Goal: Check status: Check status

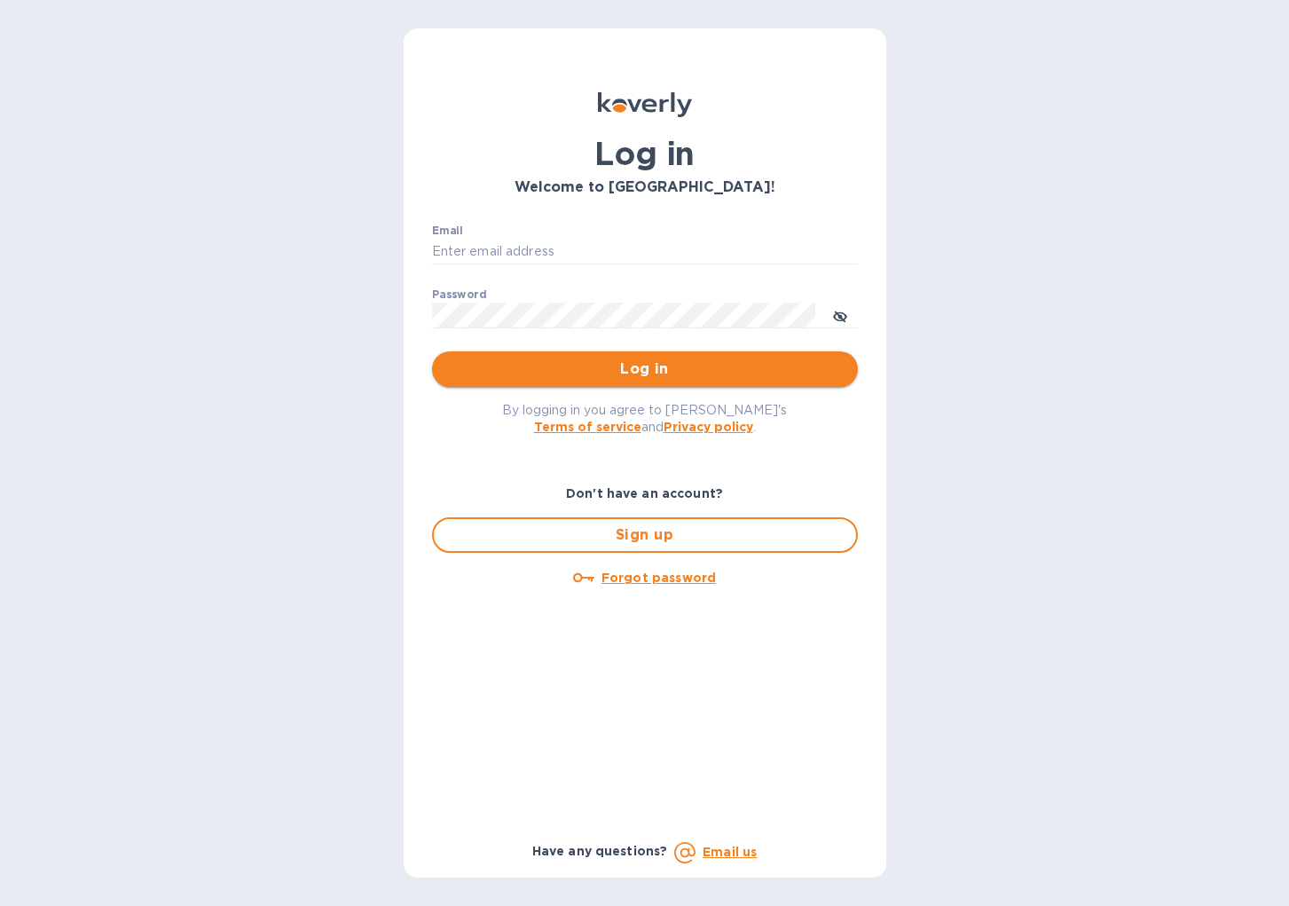
type input "cinziac@rssiusa.com"
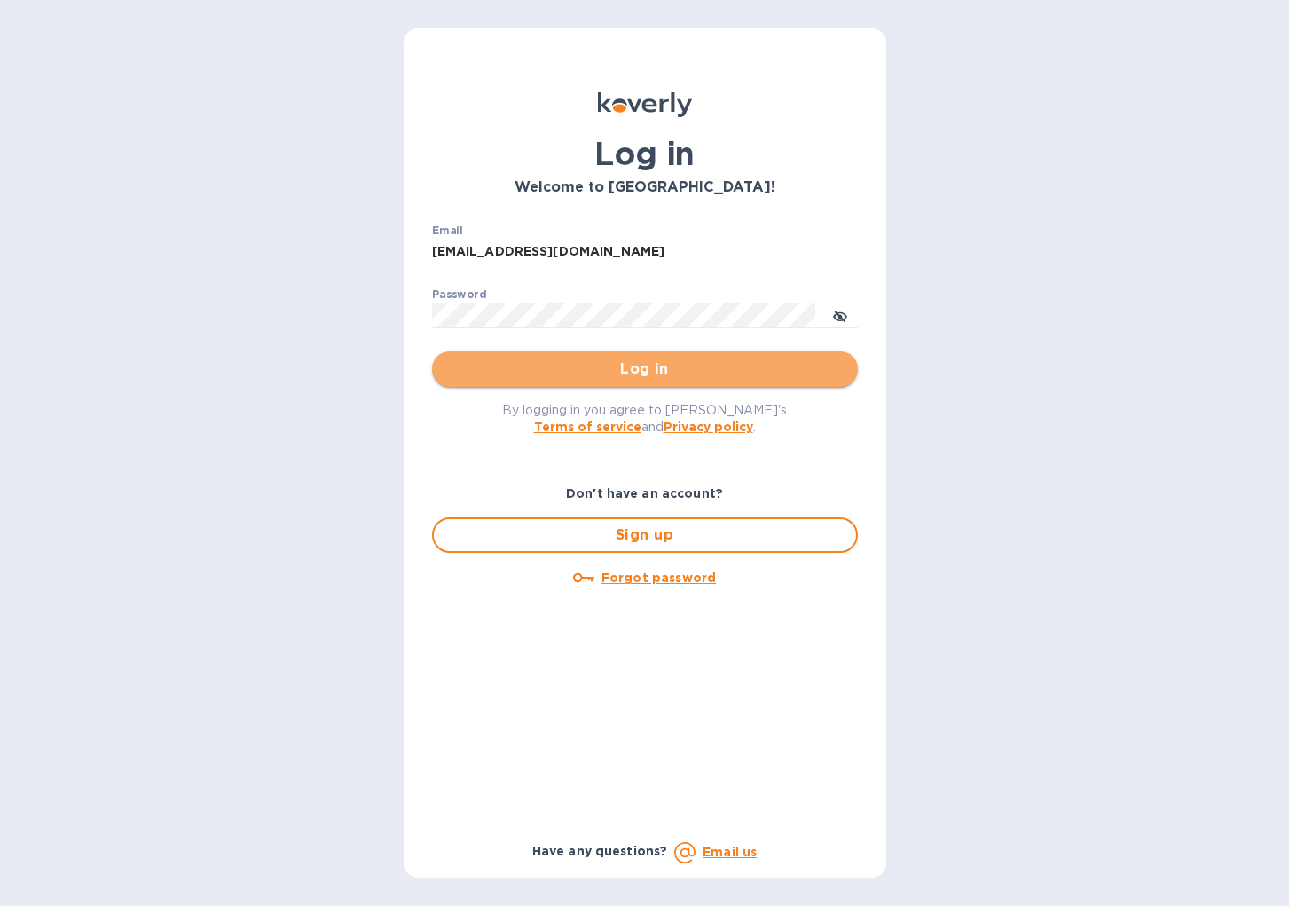
click at [616, 384] on button "Log in" at bounding box center [645, 368] width 426 height 35
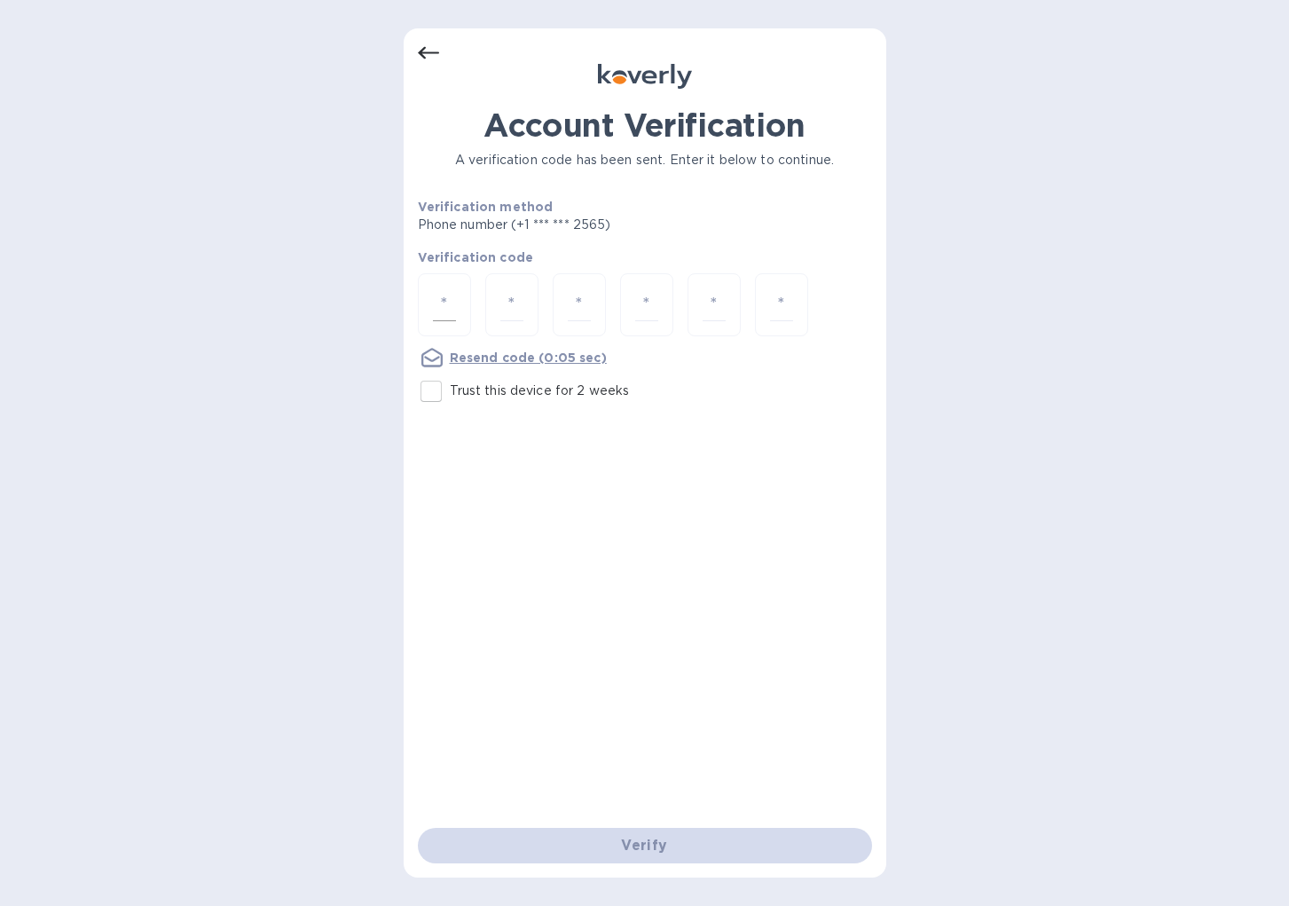
click at [446, 306] on input "number" at bounding box center [444, 304] width 23 height 33
type input "9"
type input "5"
type input "0"
type input "9"
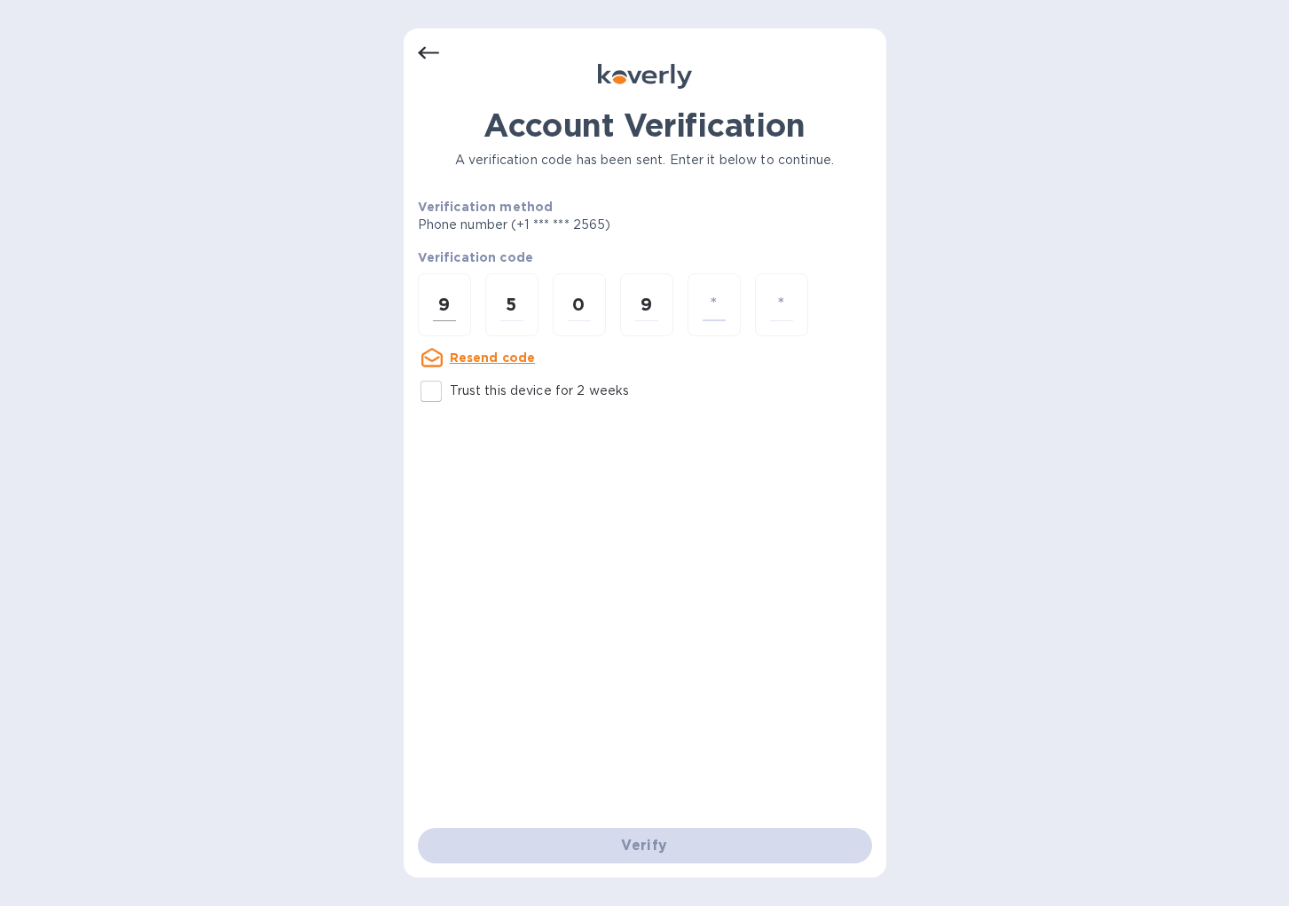
type input "6"
type input "2"
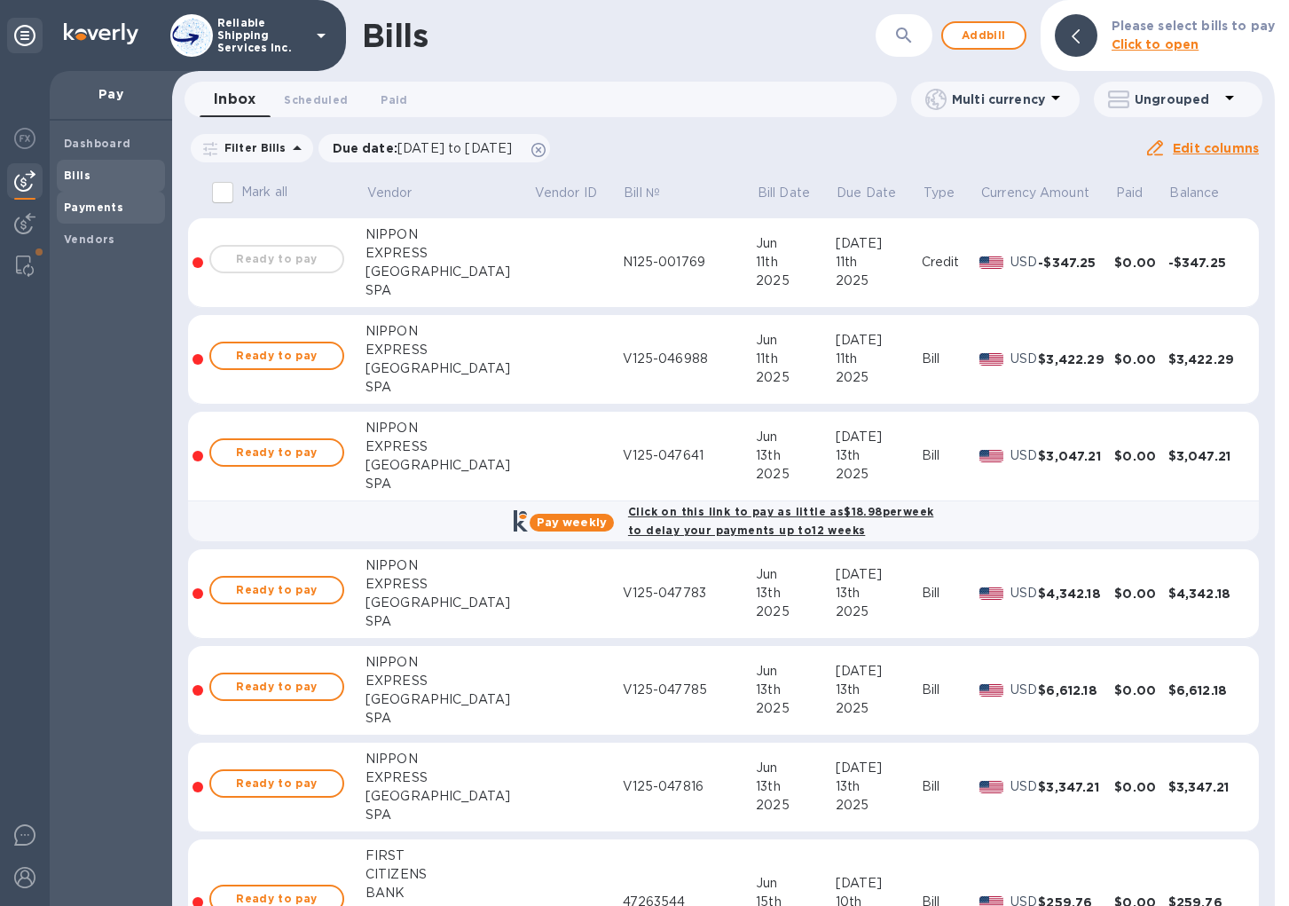
click at [81, 214] on span "Payments" at bounding box center [93, 208] width 59 height 18
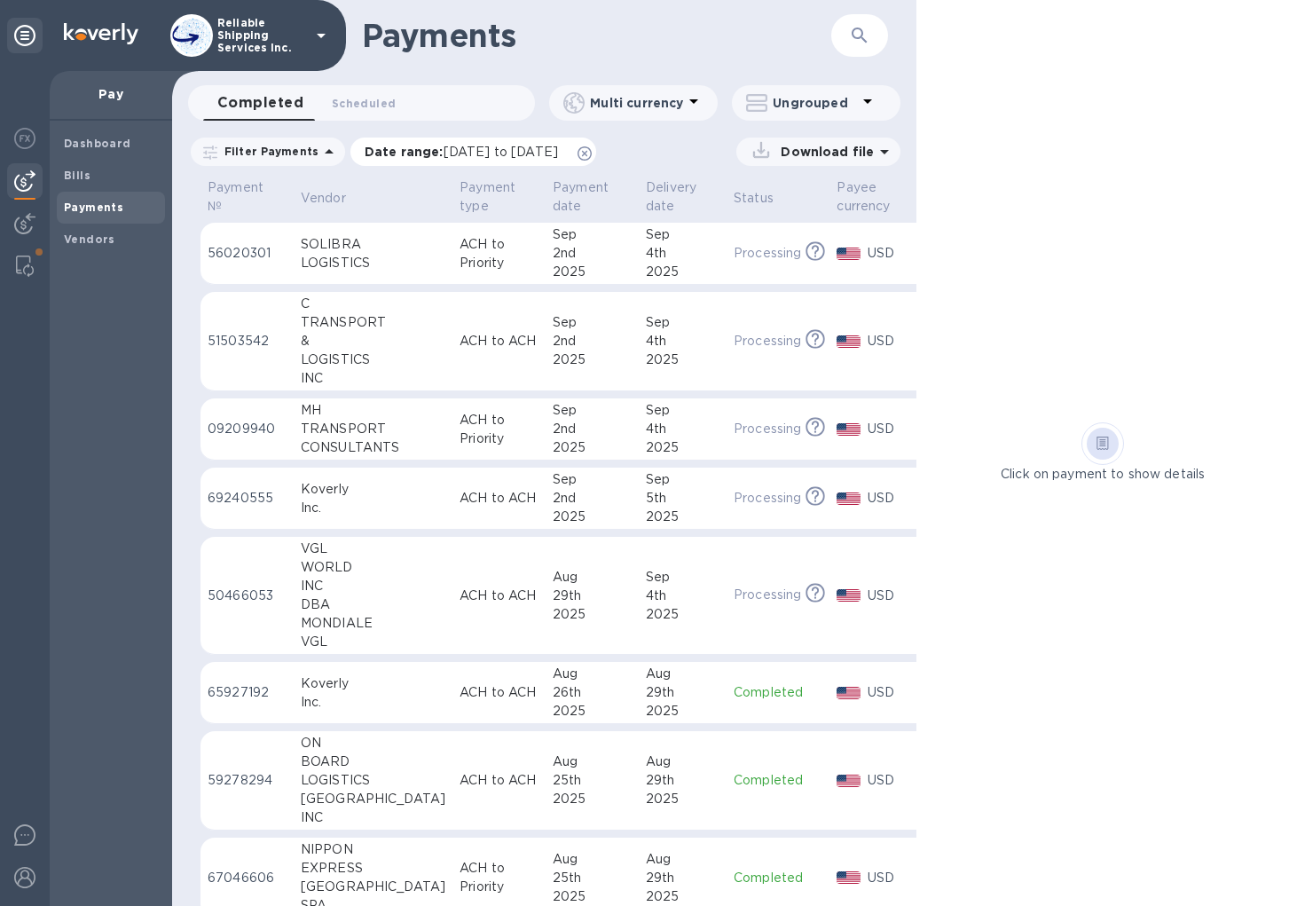
click at [592, 158] on icon at bounding box center [585, 153] width 14 height 14
click at [460, 432] on p "ACH to Priority" at bounding box center [499, 429] width 79 height 37
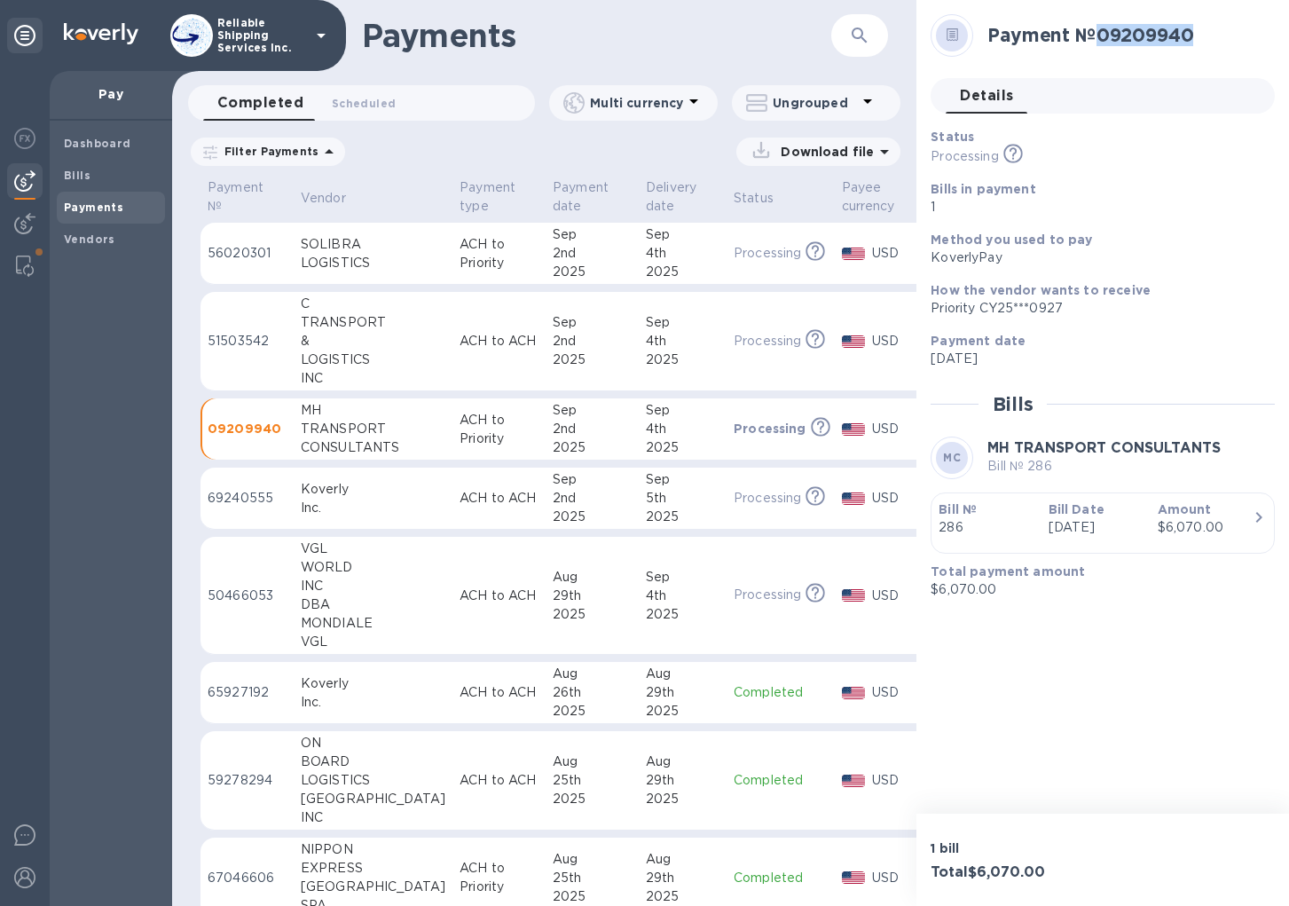
drag, startPoint x: 1100, startPoint y: 28, endPoint x: 1214, endPoint y: 35, distance: 114.8
click at [1214, 35] on h2 "Payment № 09209940" at bounding box center [1124, 35] width 273 height 22
copy h2 "09209940"
click at [460, 339] on p "ACH to ACH" at bounding box center [499, 341] width 79 height 19
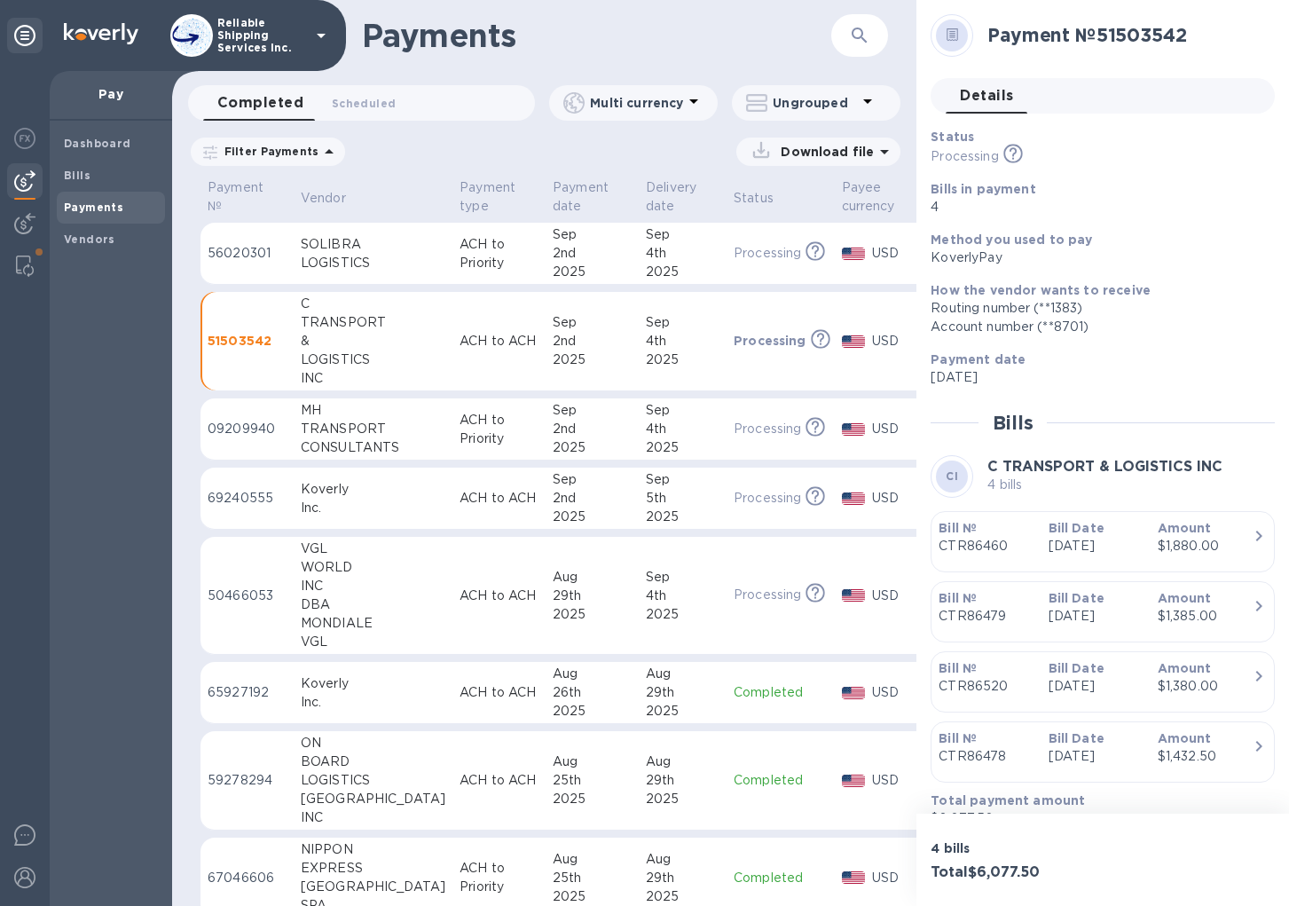
click at [546, 256] on td "[DATE]" at bounding box center [592, 254] width 93 height 62
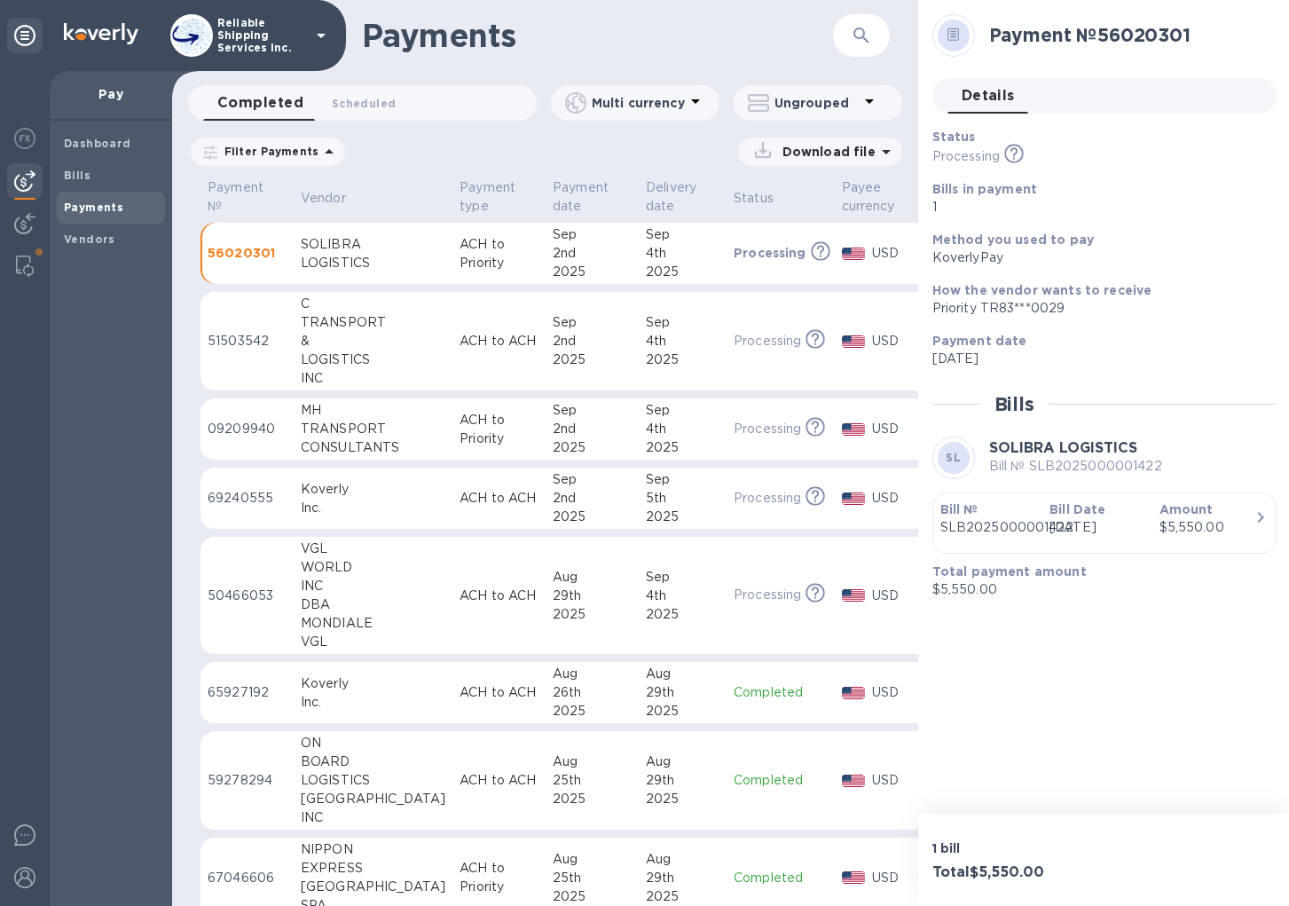
click at [984, 519] on p "SLB2025000001422" at bounding box center [988, 527] width 95 height 19
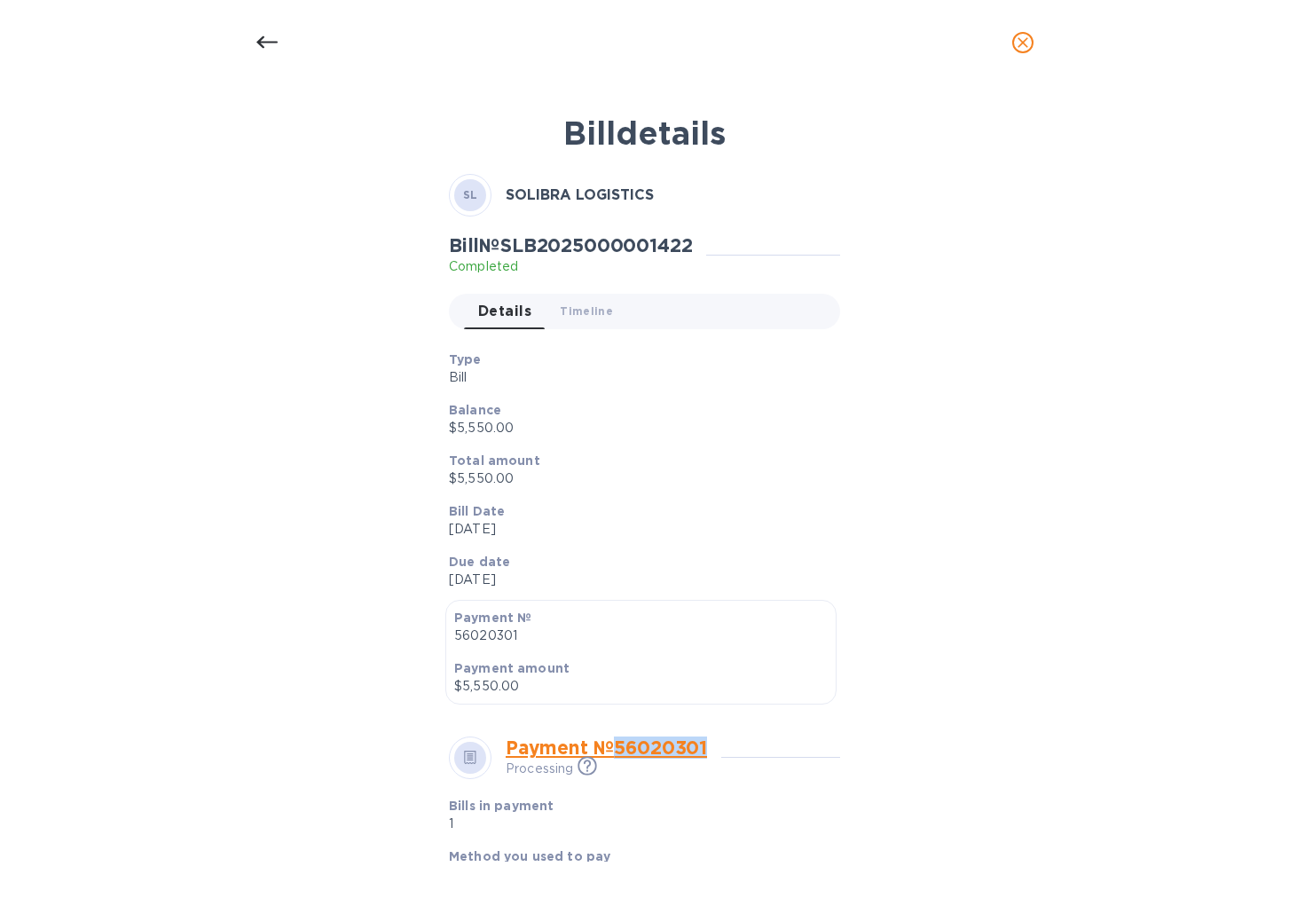
drag, startPoint x: 712, startPoint y: 739, endPoint x: 617, endPoint y: 748, distance: 95.4
click at [617, 748] on div "Payment № 56020301 Processing This payment is under compliance review, which ma…" at bounding box center [614, 758] width 216 height 42
copy link "56020301"
